Goal: Navigation & Orientation: Find specific page/section

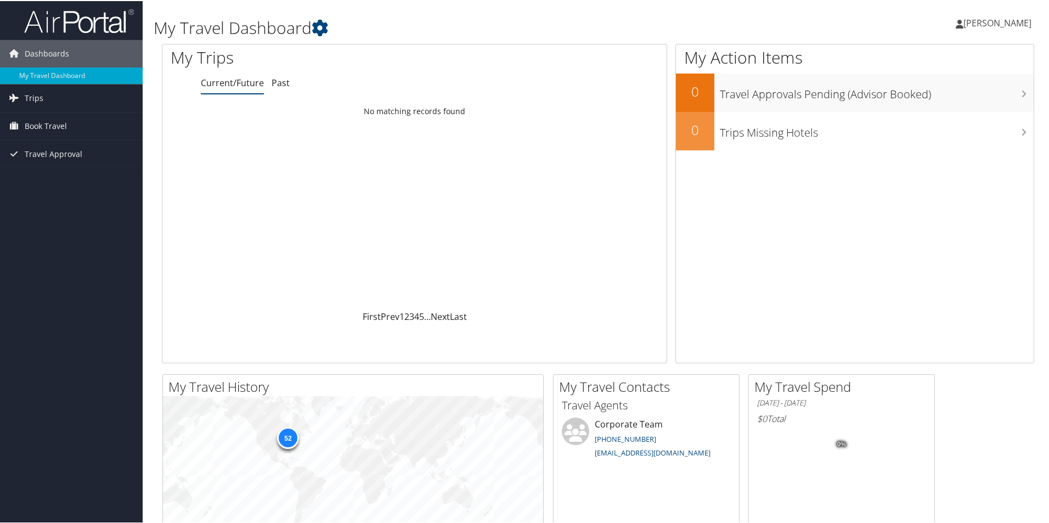
click at [996, 20] on span "[PERSON_NAME]" at bounding box center [997, 22] width 68 height 12
click at [948, 98] on link "View Travel Profile" at bounding box center [968, 97] width 122 height 19
click at [54, 125] on span "Book Travel" at bounding box center [46, 124] width 42 height 27
click at [994, 22] on span "[PERSON_NAME]" at bounding box center [997, 22] width 68 height 12
click at [935, 64] on link "My Settings" at bounding box center [968, 60] width 122 height 19
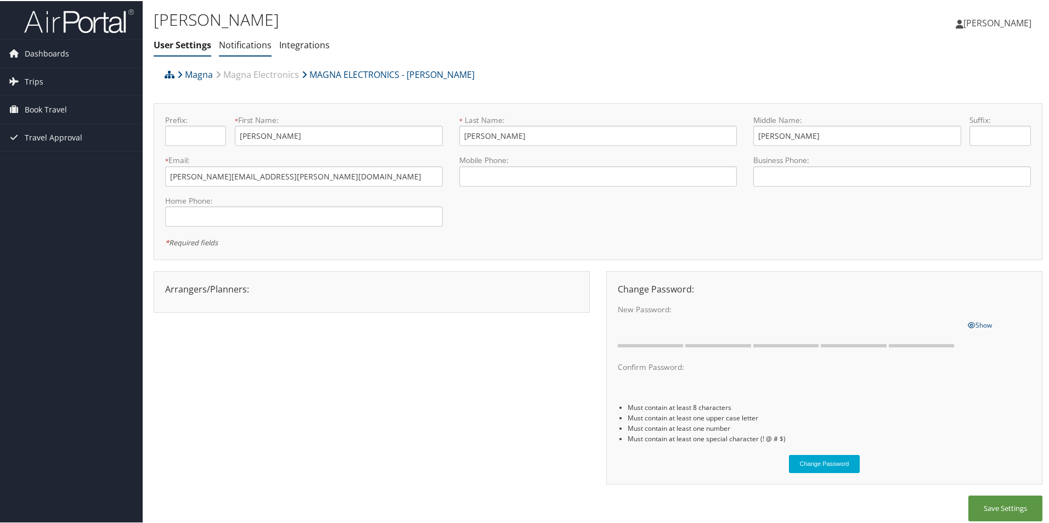
click at [259, 45] on link "Notifications" at bounding box center [245, 44] width 53 height 12
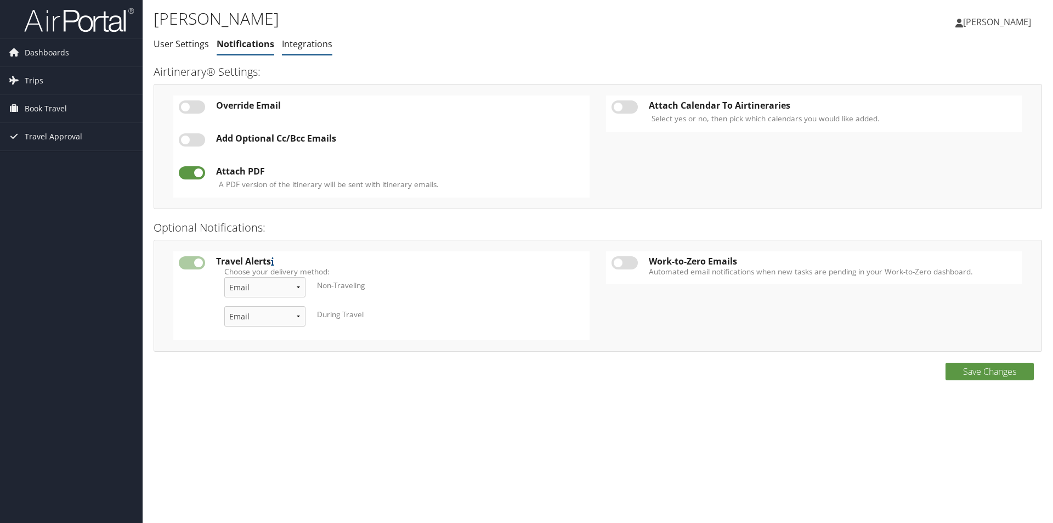
click at [309, 46] on link "Integrations" at bounding box center [307, 44] width 50 height 12
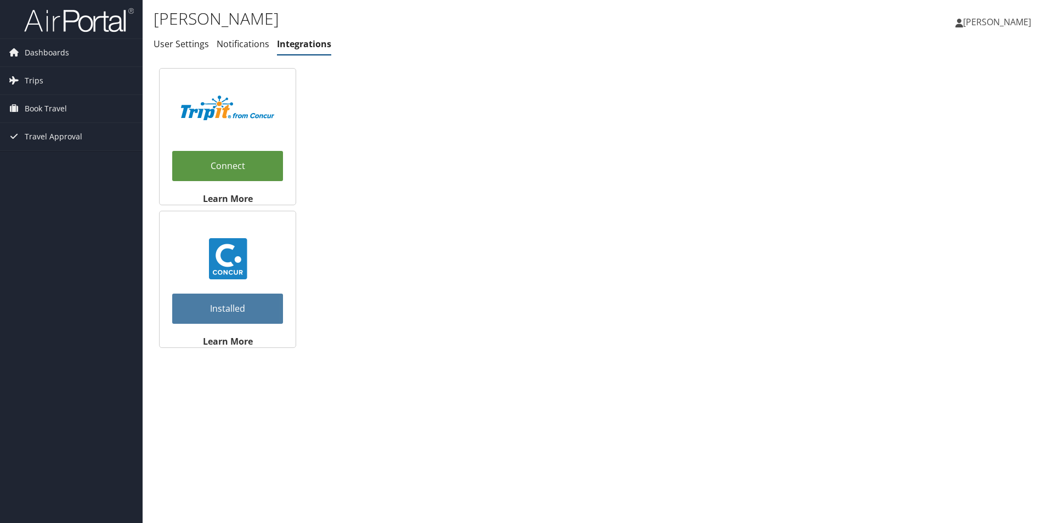
click at [1015, 21] on span "[PERSON_NAME]" at bounding box center [997, 22] width 68 height 12
click at [930, 61] on link "My Settings" at bounding box center [969, 60] width 122 height 19
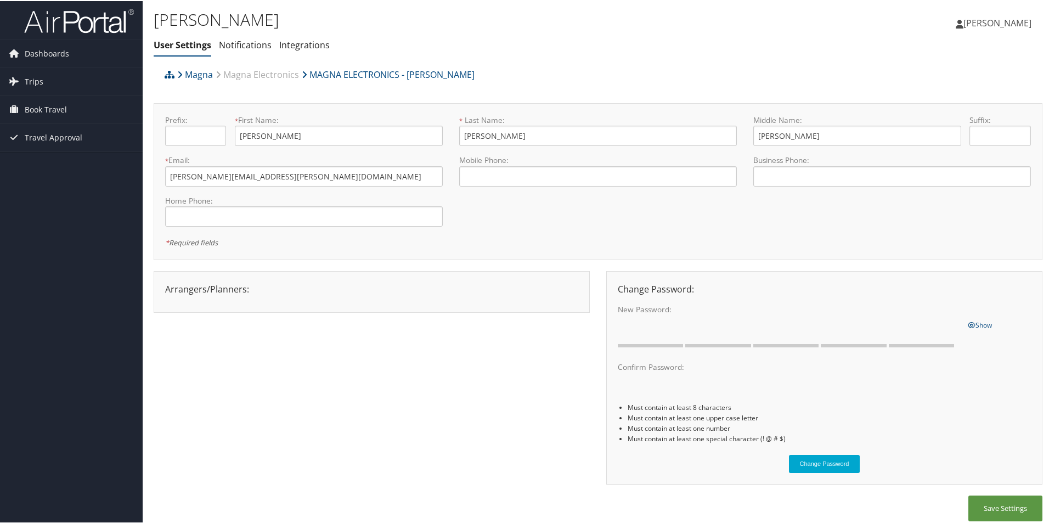
click at [735, 50] on ul "User Settings Notifications Integrations" at bounding box center [450, 45] width 592 height 20
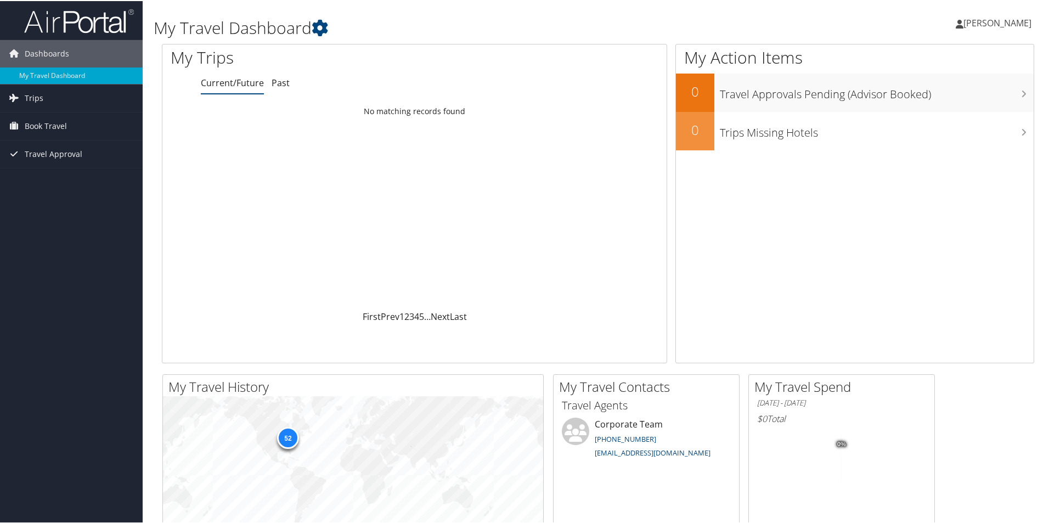
click at [979, 18] on span "[PERSON_NAME]" at bounding box center [997, 22] width 68 height 12
click at [951, 94] on link "View Travel Profile" at bounding box center [968, 97] width 122 height 19
click at [276, 83] on link "Past" at bounding box center [281, 82] width 18 height 12
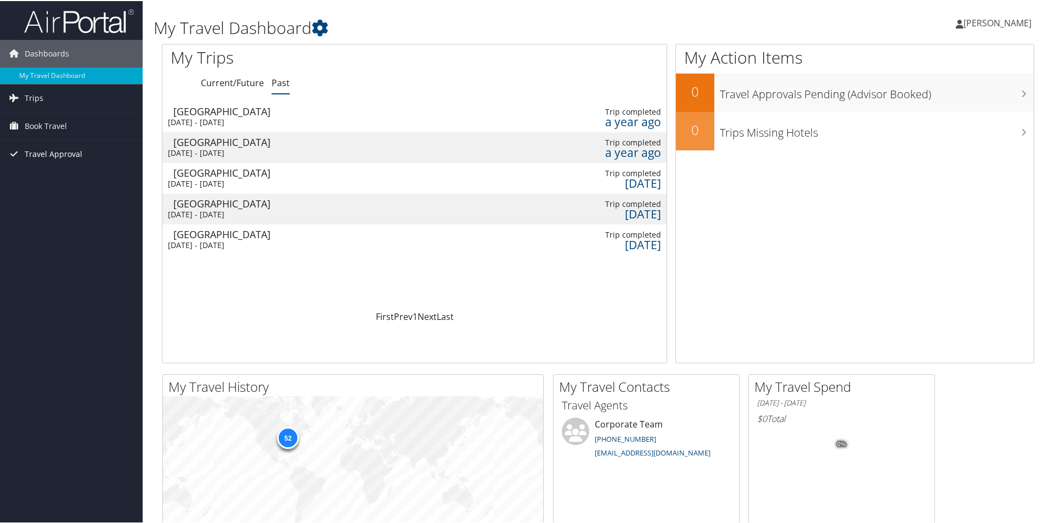
click at [49, 149] on span "Travel Approval" at bounding box center [54, 152] width 58 height 27
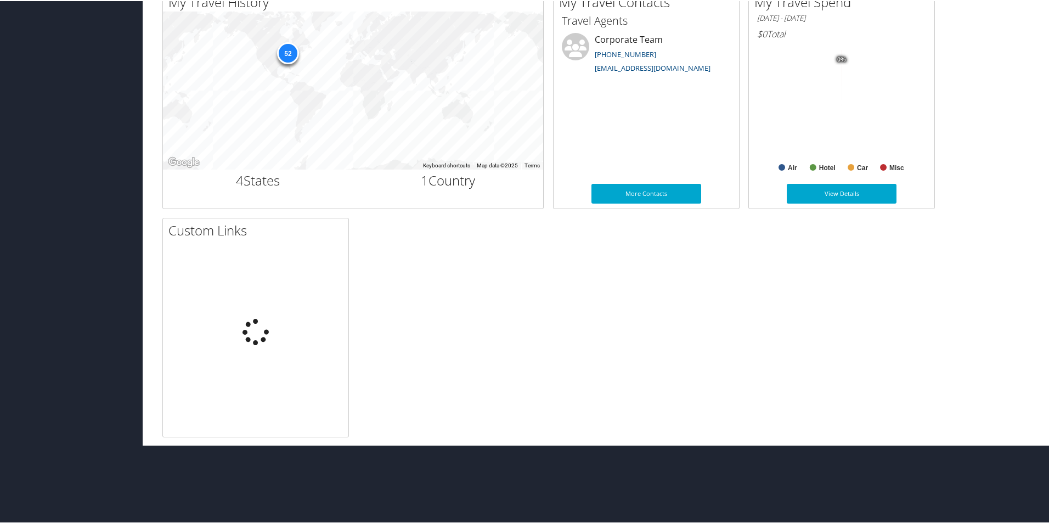
scroll to position [317, 0]
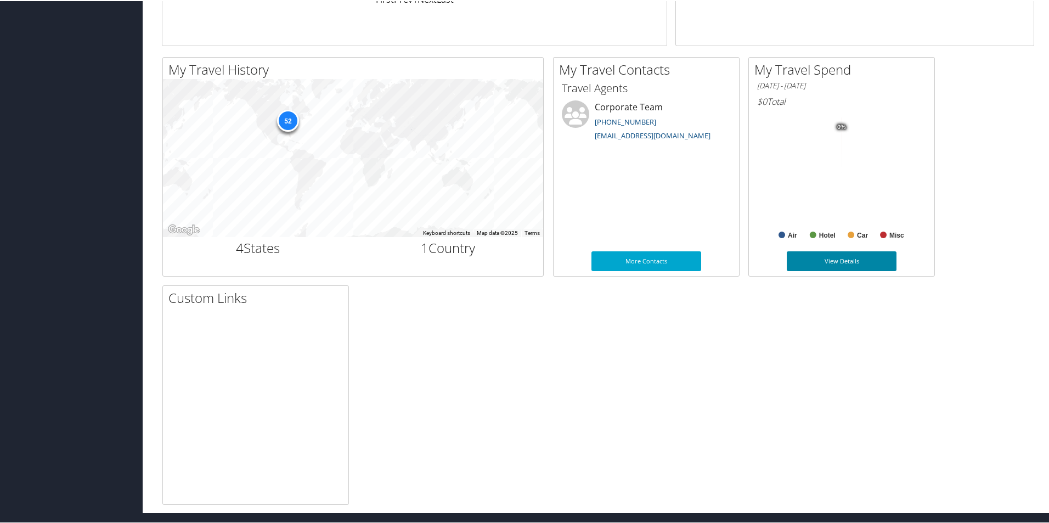
click at [844, 266] on link "View Details" at bounding box center [842, 260] width 110 height 20
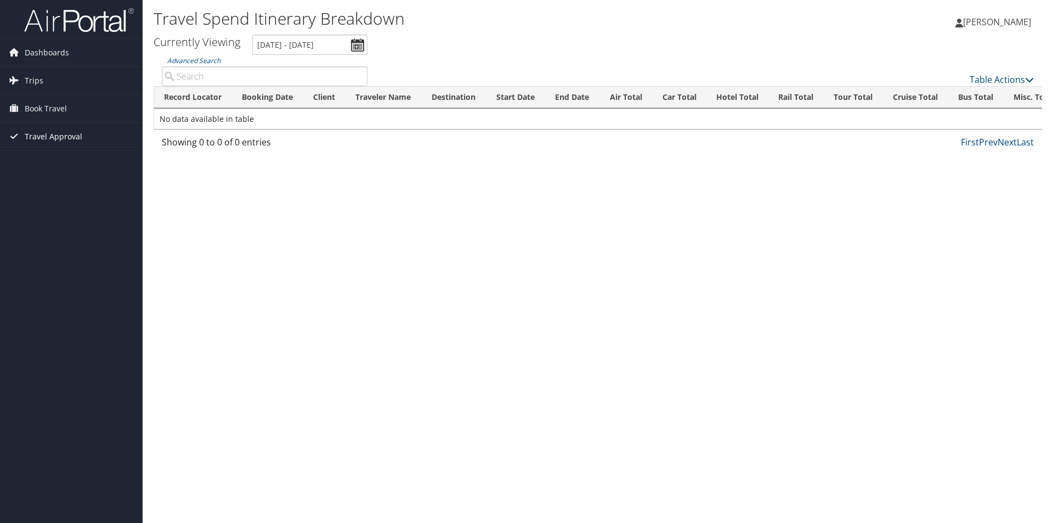
click at [40, 134] on span "Travel Approval" at bounding box center [54, 136] width 58 height 27
click at [59, 26] on img at bounding box center [79, 20] width 110 height 26
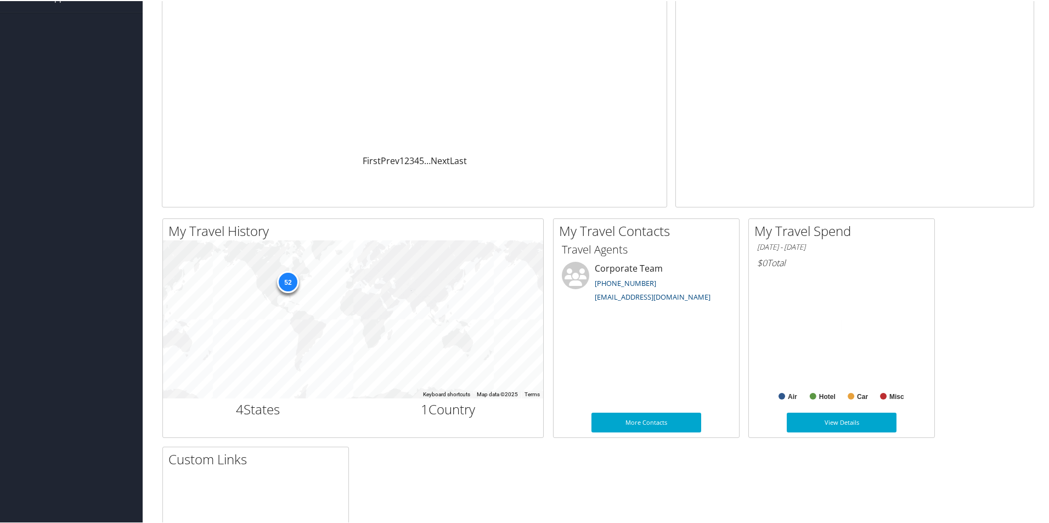
scroll to position [317, 0]
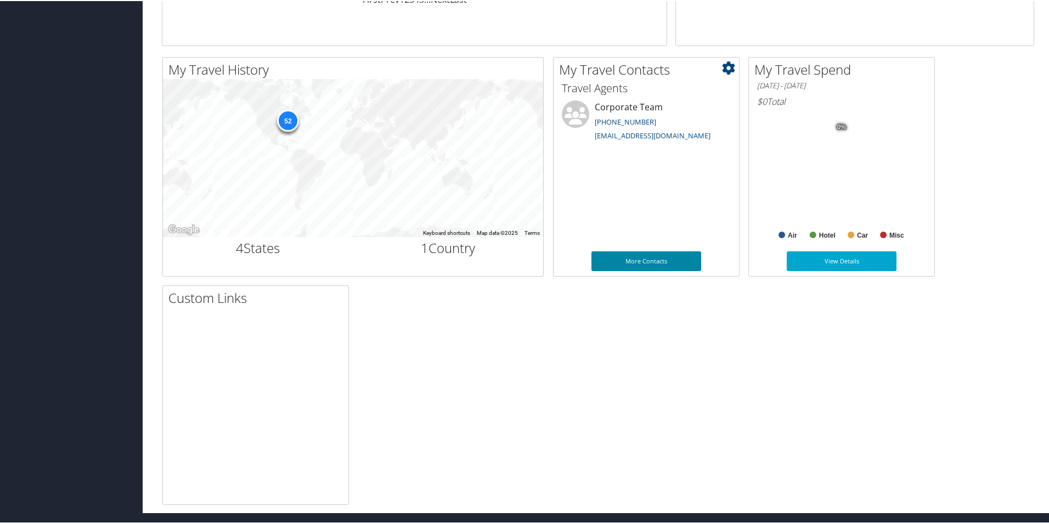
click at [633, 257] on link "More Contacts" at bounding box center [646, 260] width 110 height 20
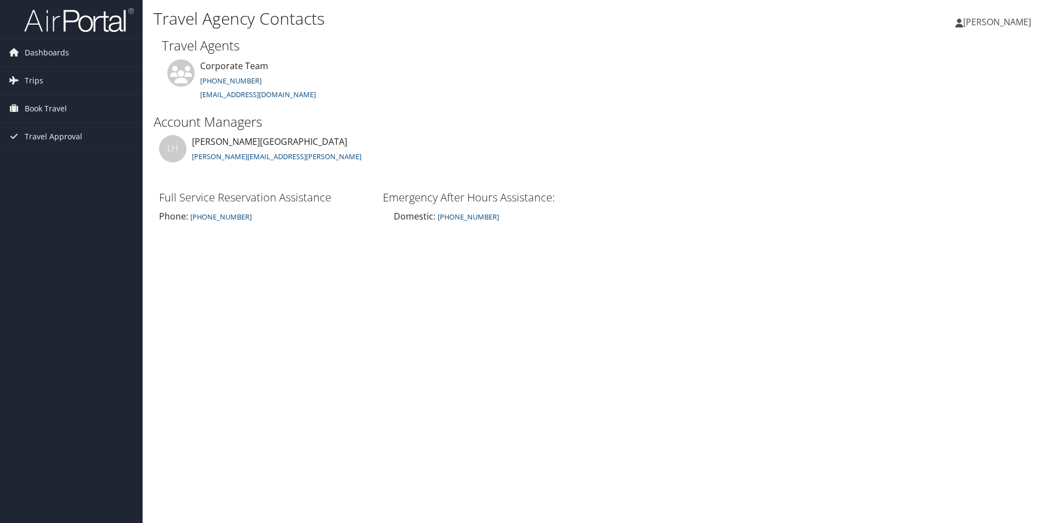
click at [48, 20] on img at bounding box center [79, 20] width 110 height 26
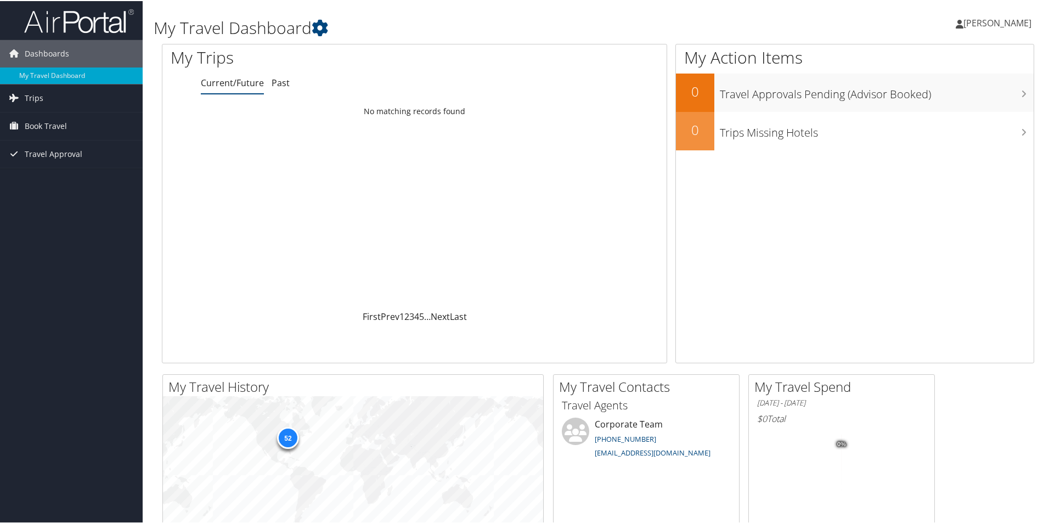
click at [984, 21] on span "[PERSON_NAME]" at bounding box center [997, 22] width 68 height 12
click at [946, 82] on link "Travel Agency Contacts" at bounding box center [968, 79] width 122 height 19
click at [281, 87] on link "Past" at bounding box center [281, 82] width 18 height 12
